Goal: Task Accomplishment & Management: Manage account settings

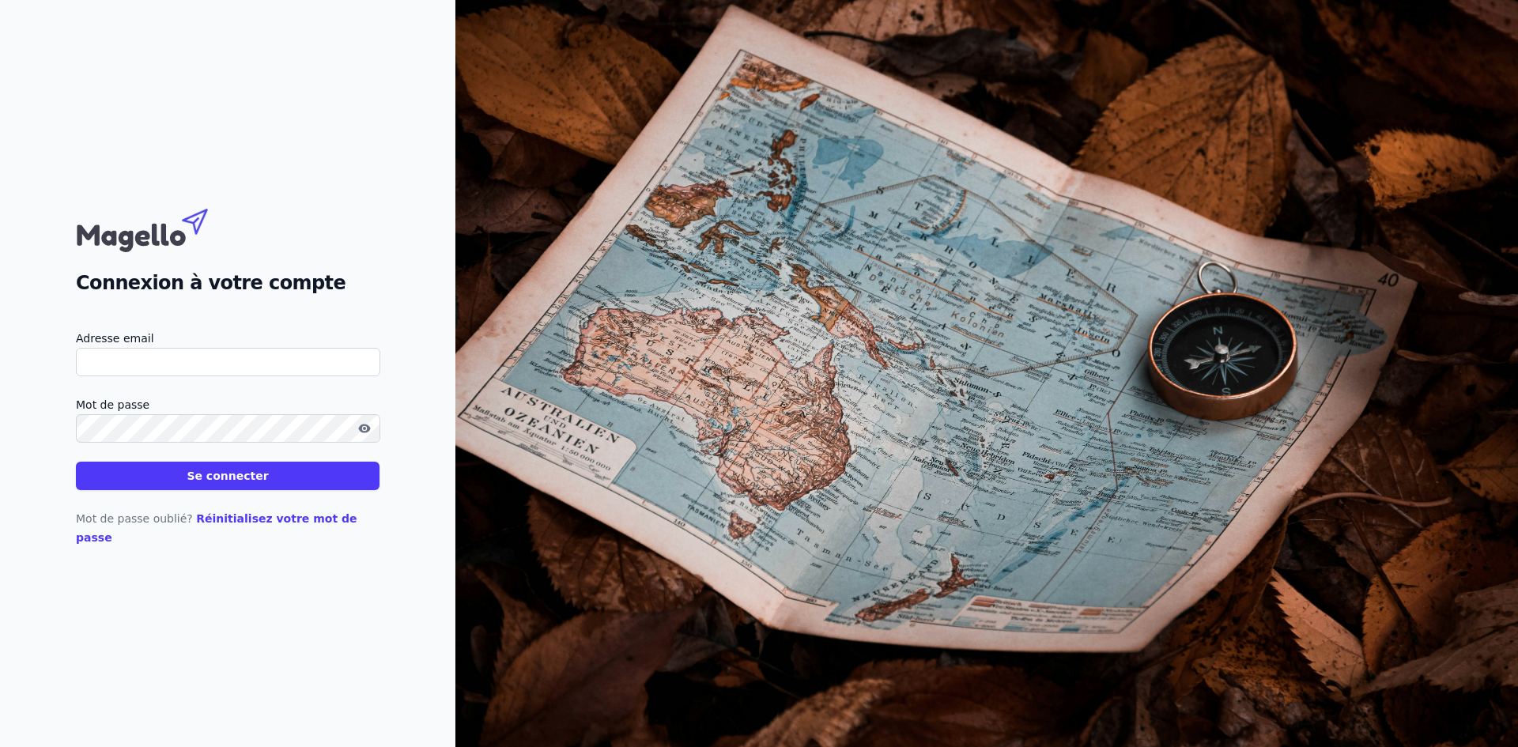
type input "[EMAIL_ADDRESS][DOMAIN_NAME]"
click at [289, 488] on button "Se connecter" at bounding box center [228, 476] width 304 height 28
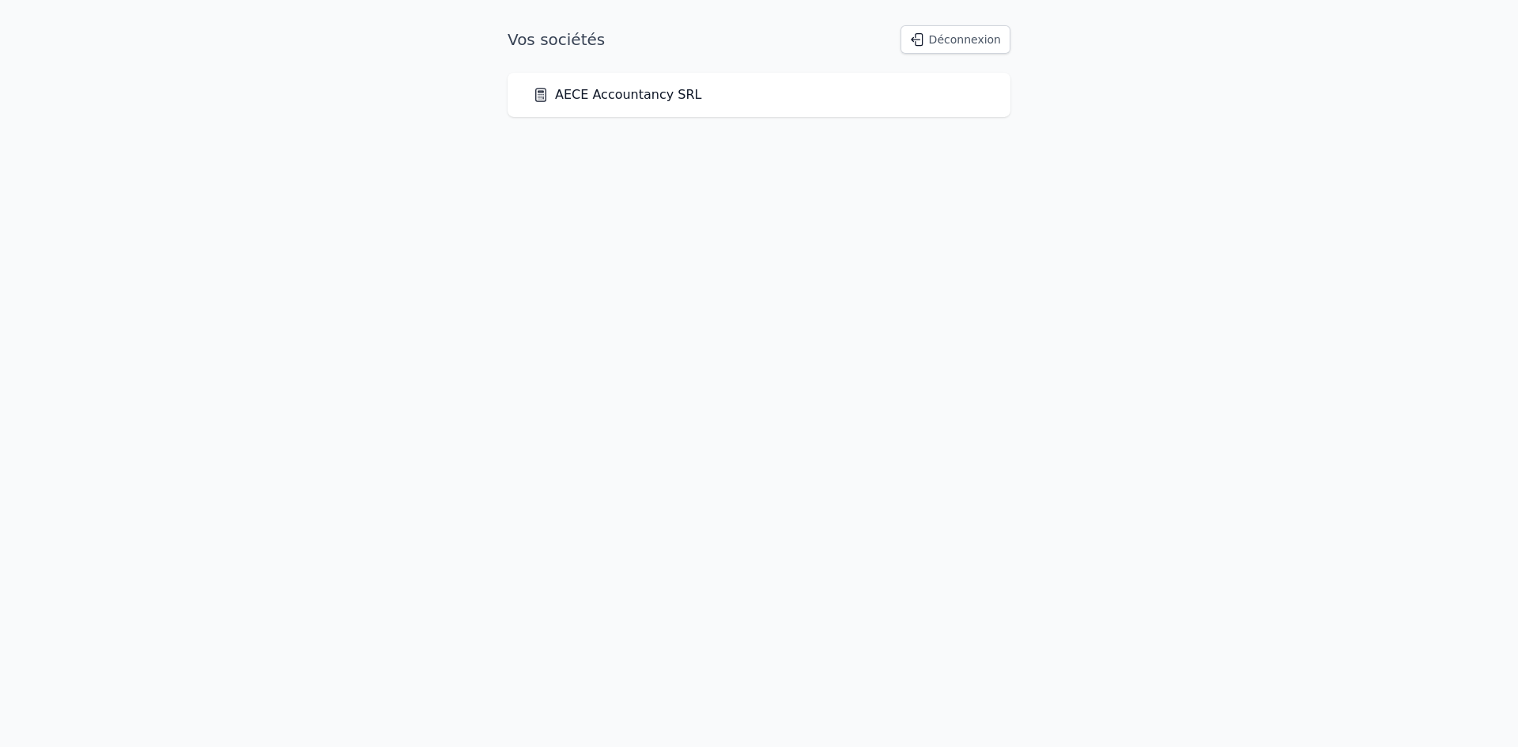
click at [669, 97] on link "AECE Accountancy SRL" at bounding box center [617, 94] width 169 height 19
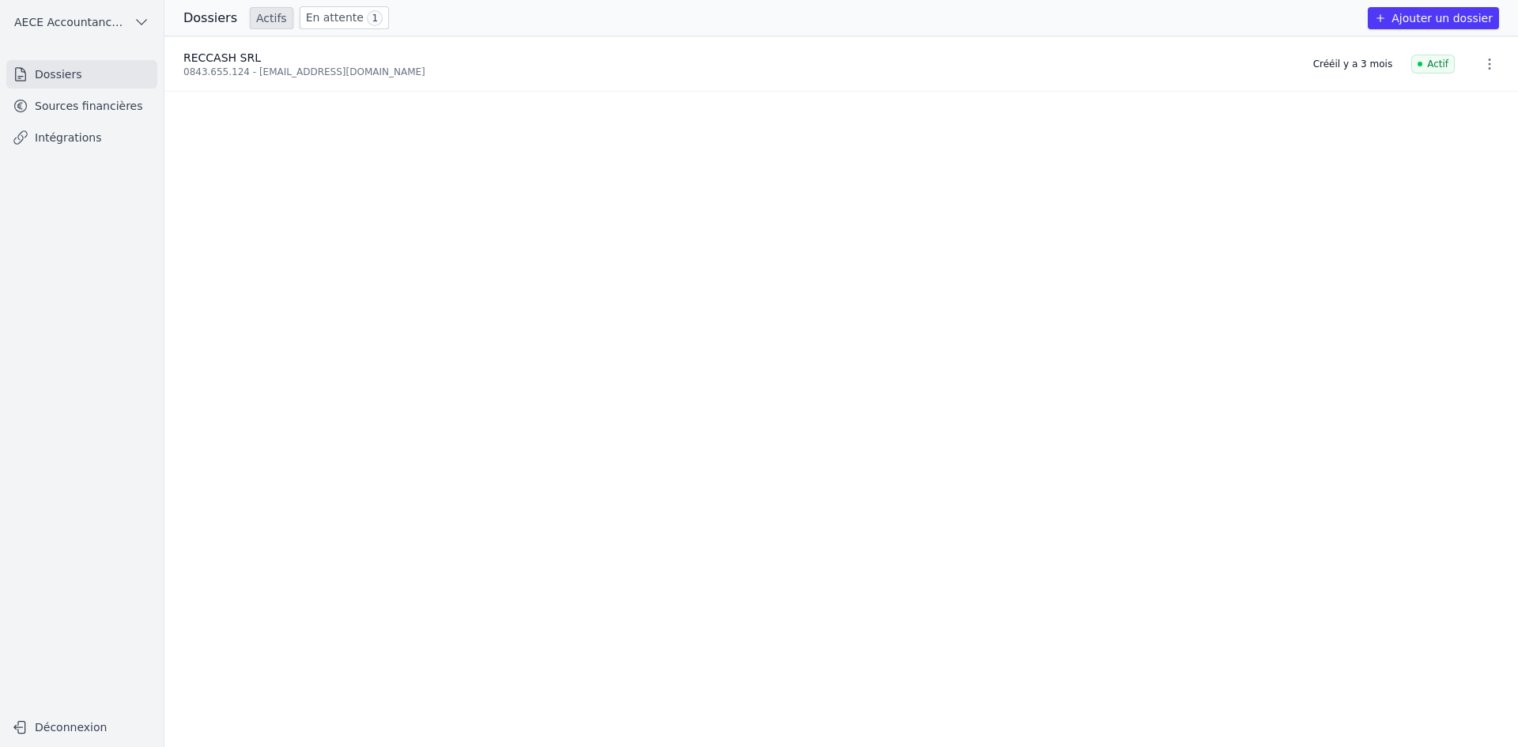
click at [314, 18] on link "En attente 1" at bounding box center [344, 17] width 89 height 23
click at [1481, 62] on icon "button" at bounding box center [1489, 64] width 16 height 16
click at [1480, 92] on button "Ré-inviter" at bounding box center [1459, 98] width 99 height 32
click at [333, 9] on link "En attente 1" at bounding box center [344, 17] width 89 height 23
click at [321, 18] on link "En attente 1" at bounding box center [344, 17] width 89 height 23
